Goal: Task Accomplishment & Management: Manage account settings

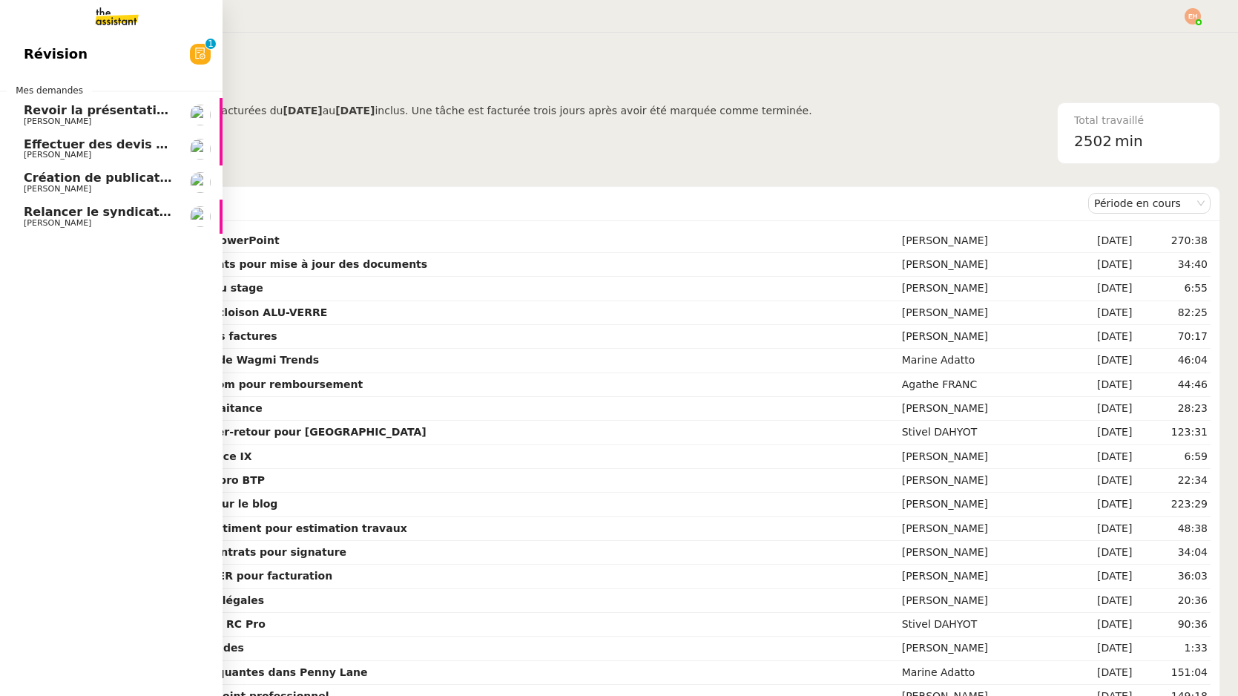
click at [48, 122] on span "[PERSON_NAME]" at bounding box center [58, 121] width 68 height 10
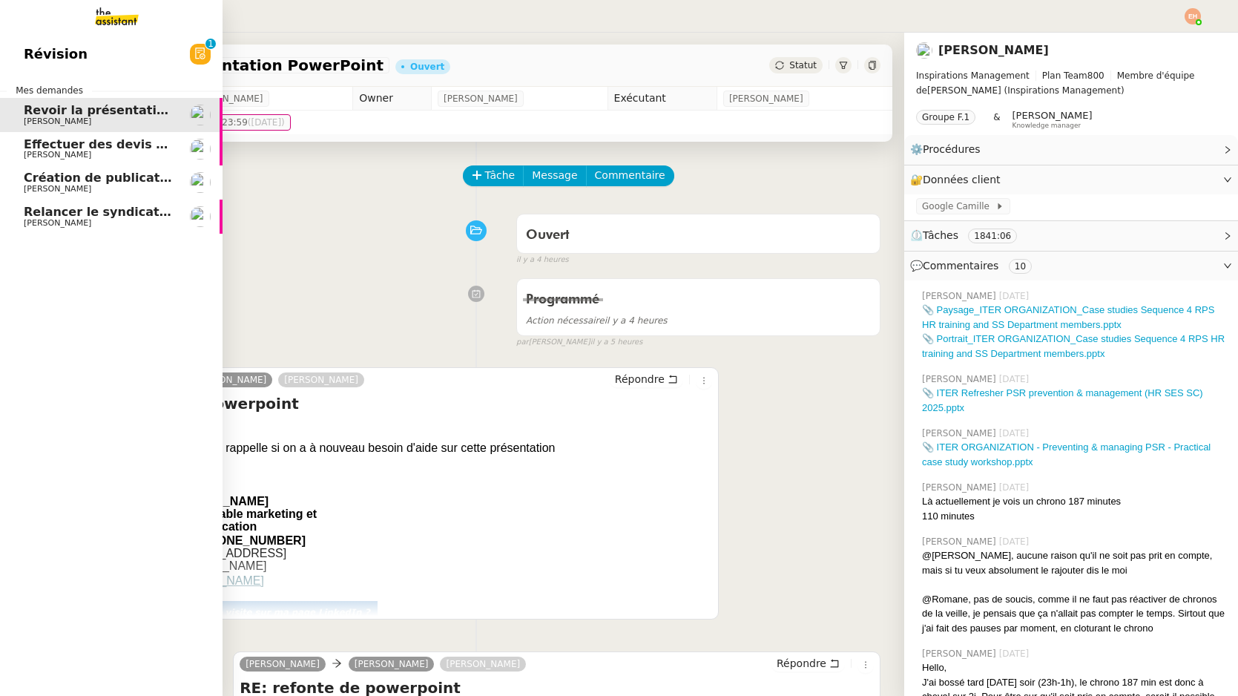
click at [91, 148] on span "Effectuer des devis d'assurance" at bounding box center [130, 144] width 212 height 14
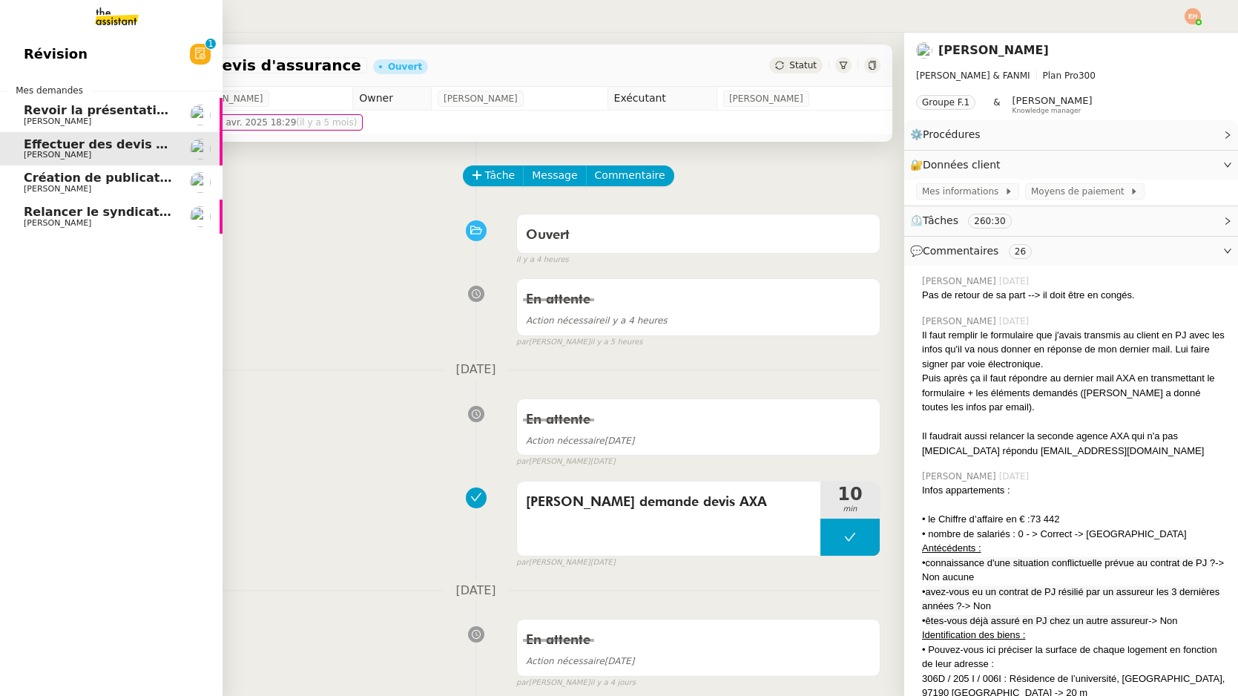
click at [110, 192] on span "[PERSON_NAME]" at bounding box center [99, 189] width 150 height 9
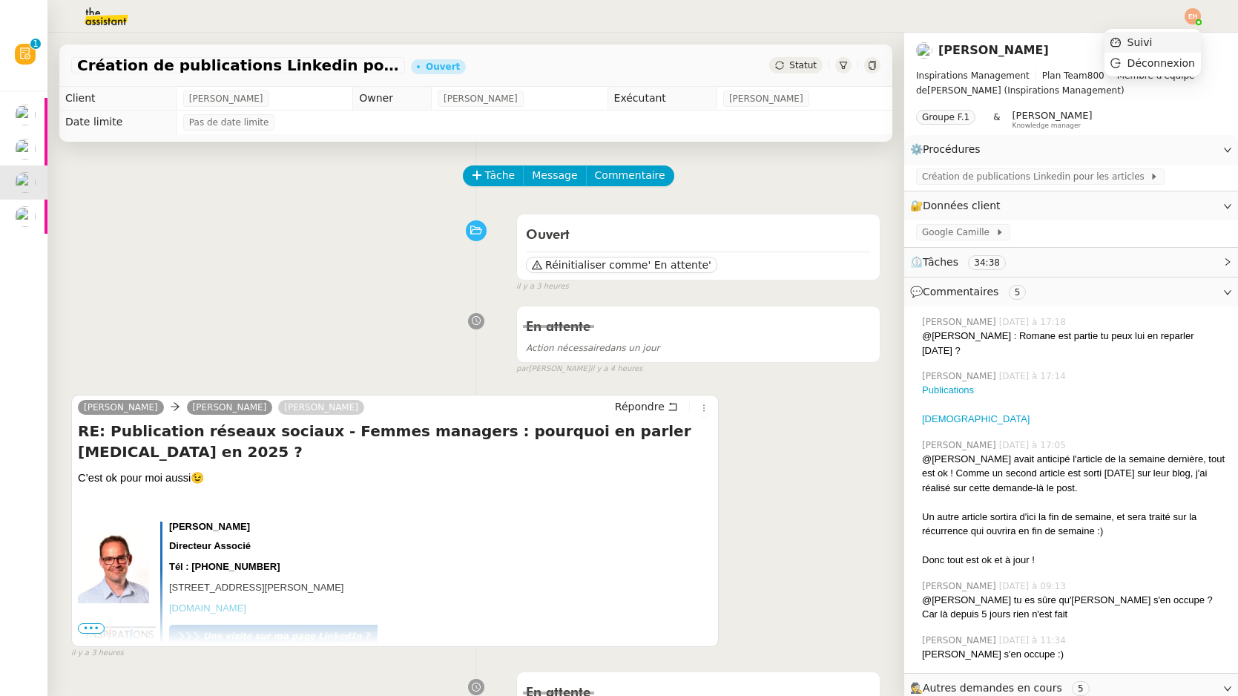
click at [1158, 40] on li "Suivi" at bounding box center [1153, 42] width 96 height 21
